Goal: Navigation & Orientation: Find specific page/section

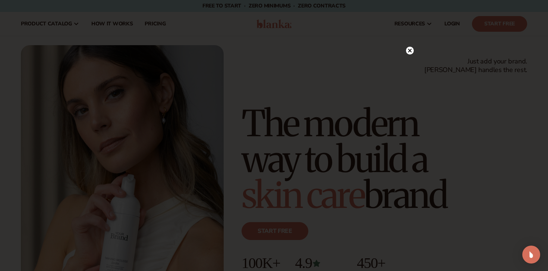
click at [411, 53] on circle at bounding box center [410, 51] width 8 height 8
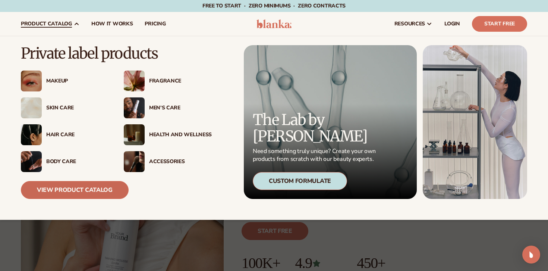
click at [64, 196] on link "View Product Catalog" at bounding box center [75, 190] width 108 height 18
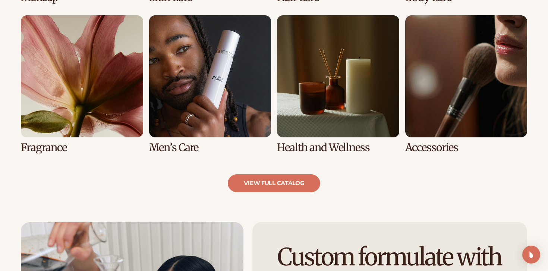
scroll to position [711, 0]
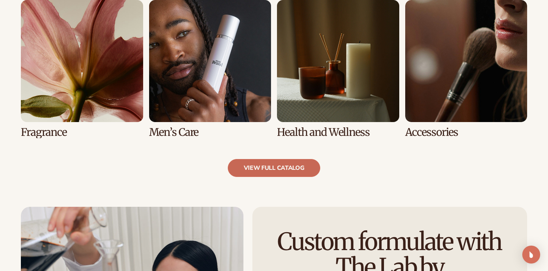
click at [273, 159] on link "view full catalog" at bounding box center [274, 168] width 93 height 18
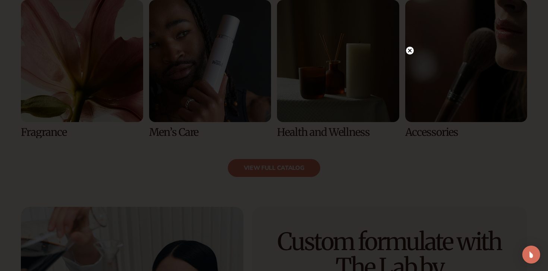
click at [410, 53] on circle at bounding box center [410, 51] width 8 height 8
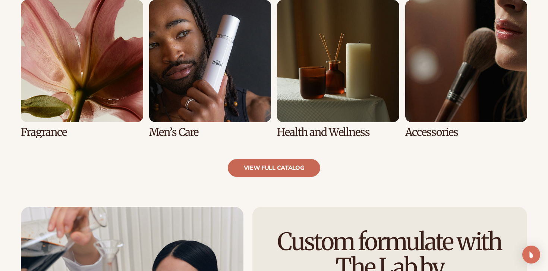
click at [286, 172] on link "view full catalog" at bounding box center [274, 168] width 93 height 18
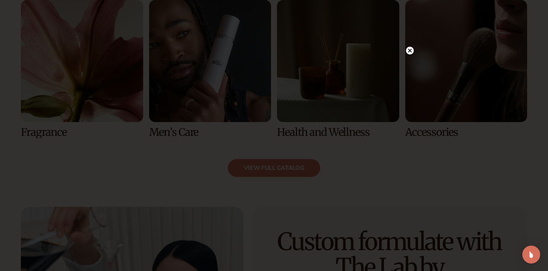
click at [411, 50] on icon at bounding box center [410, 50] width 4 height 4
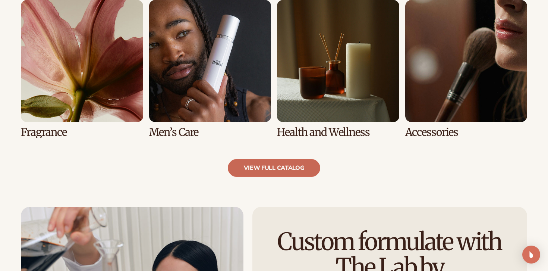
click at [286, 167] on link "view full catalog" at bounding box center [274, 168] width 93 height 18
